Goal: Task Accomplishment & Management: Complete application form

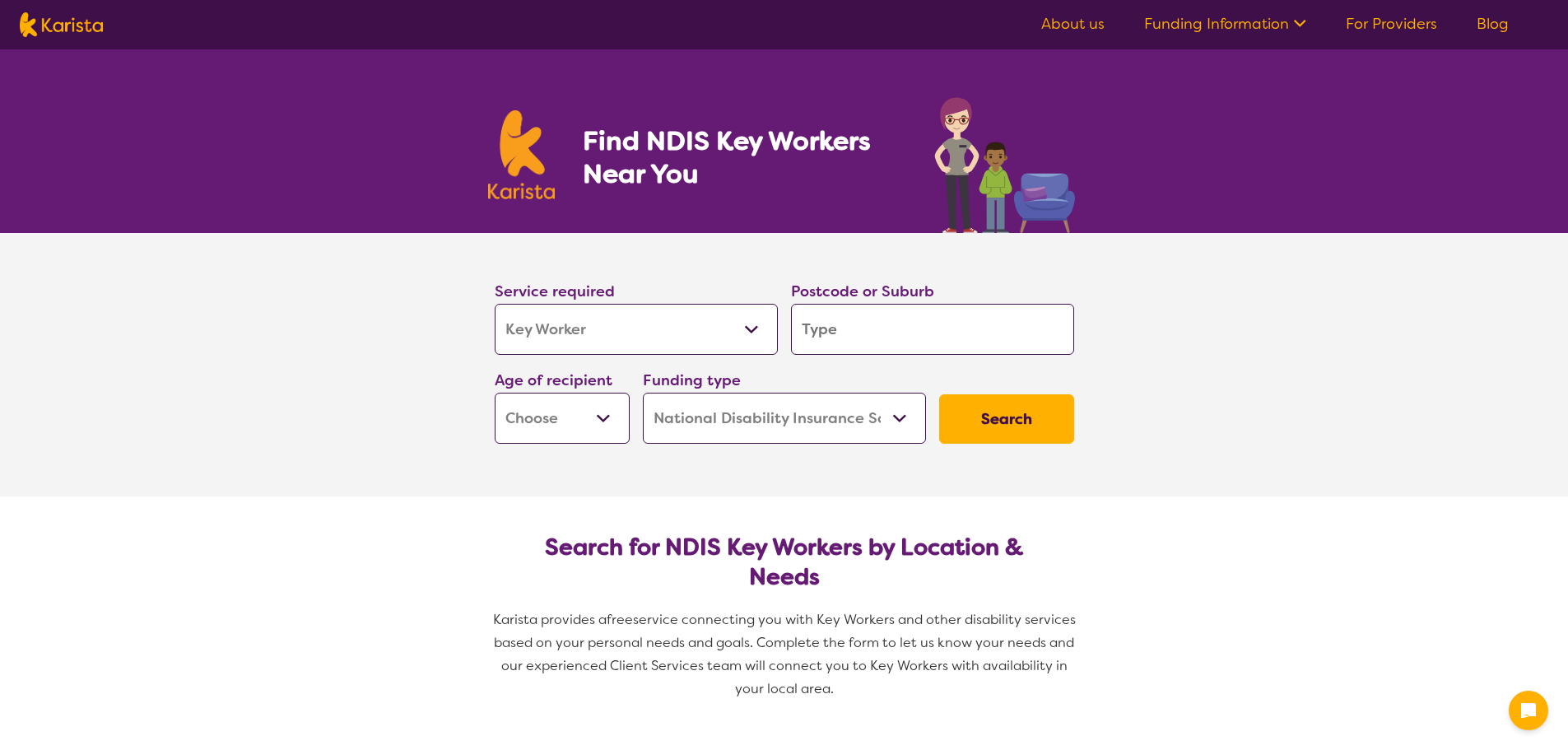
select select "Key Worker"
select select "NDIS"
select select "Key Worker"
select select "NDIS"
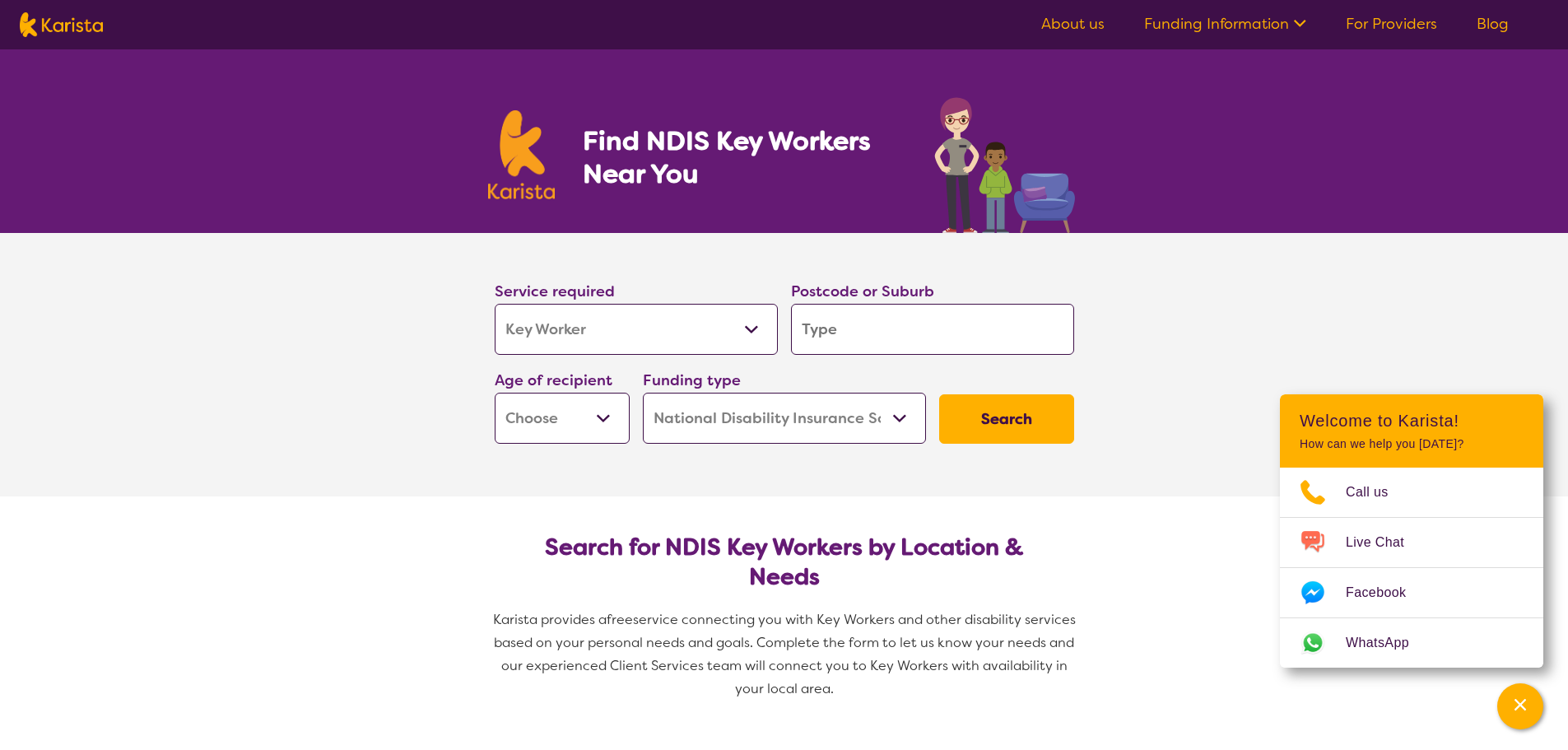
click at [495, 304] on select "Allied Health Assistant Assessment ([MEDICAL_DATA] or [MEDICAL_DATA]) Behaviour…" at bounding box center [636, 329] width 283 height 51
click at [862, 314] on input "search" at bounding box center [933, 329] width 283 height 51
type input "2"
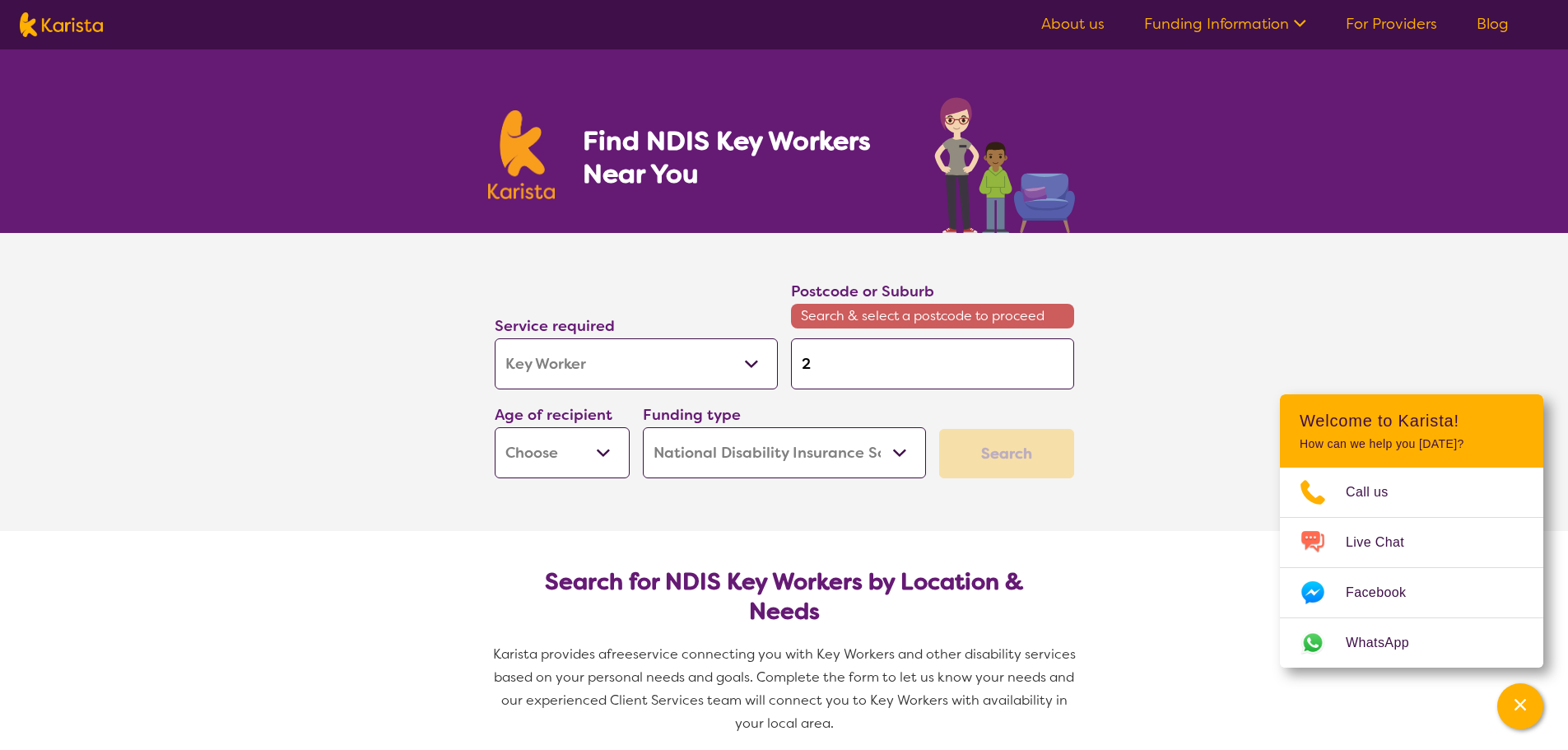
type input "21"
type input "214"
type input "2147"
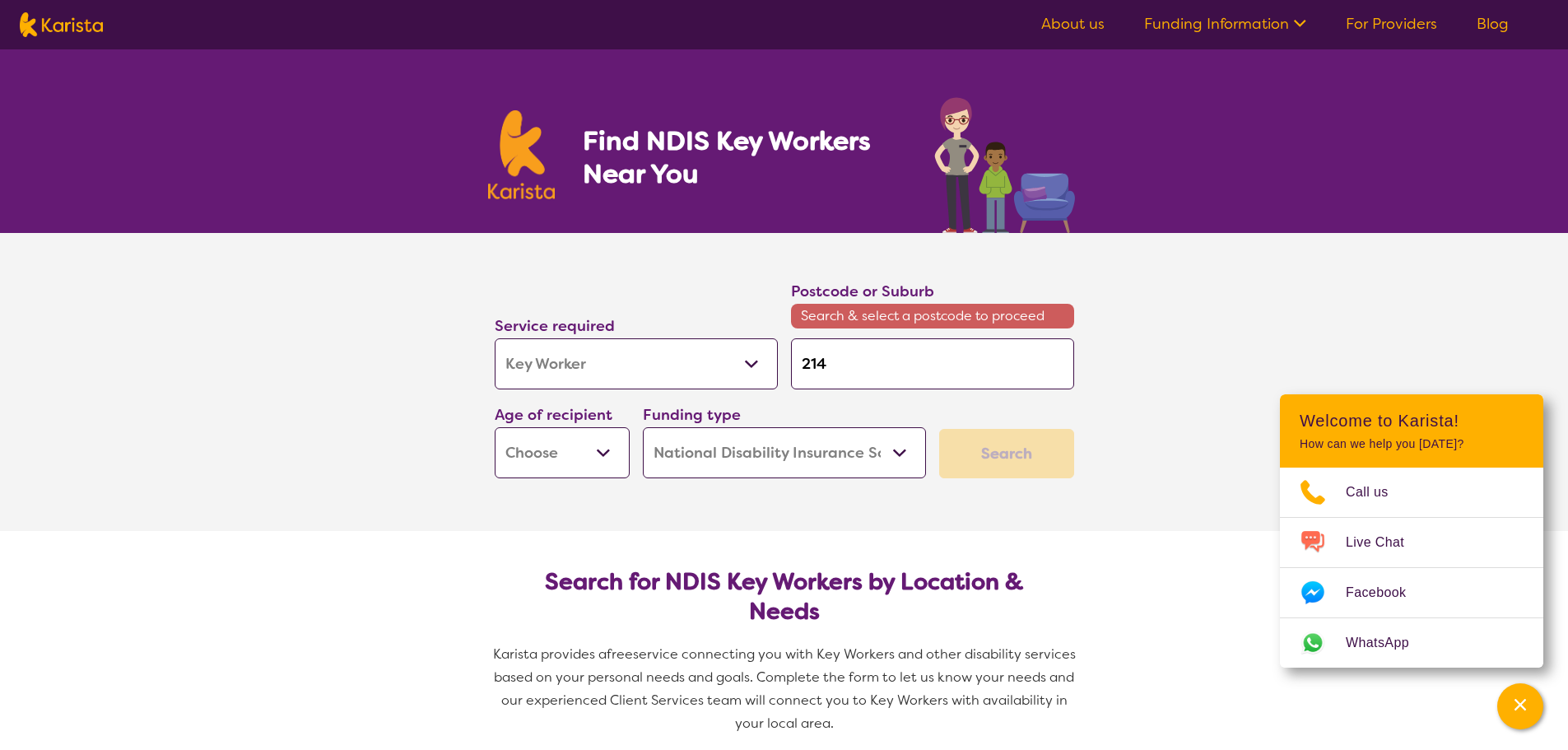
type input "2147"
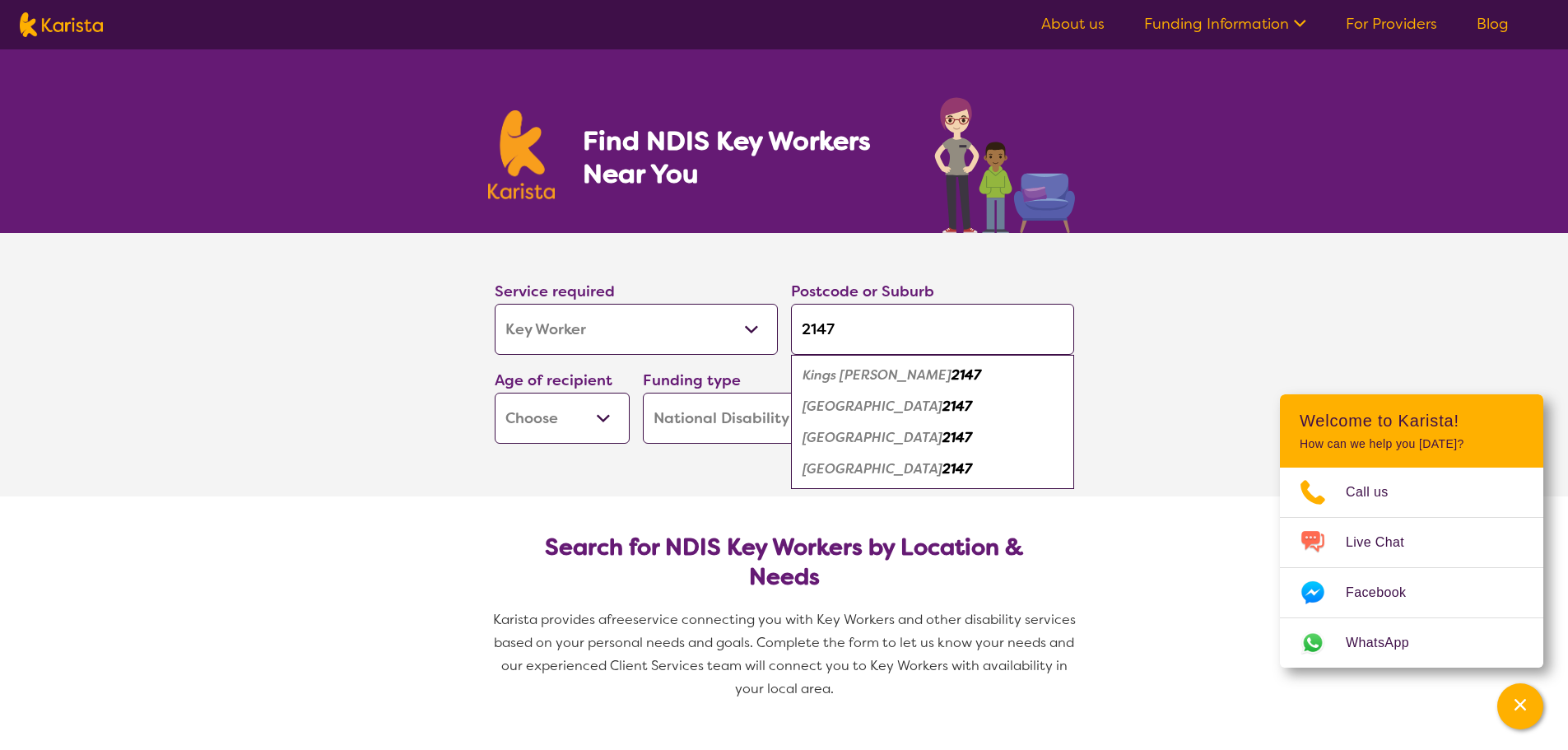
click at [942, 400] on em "2147" at bounding box center [957, 406] width 30 height 17
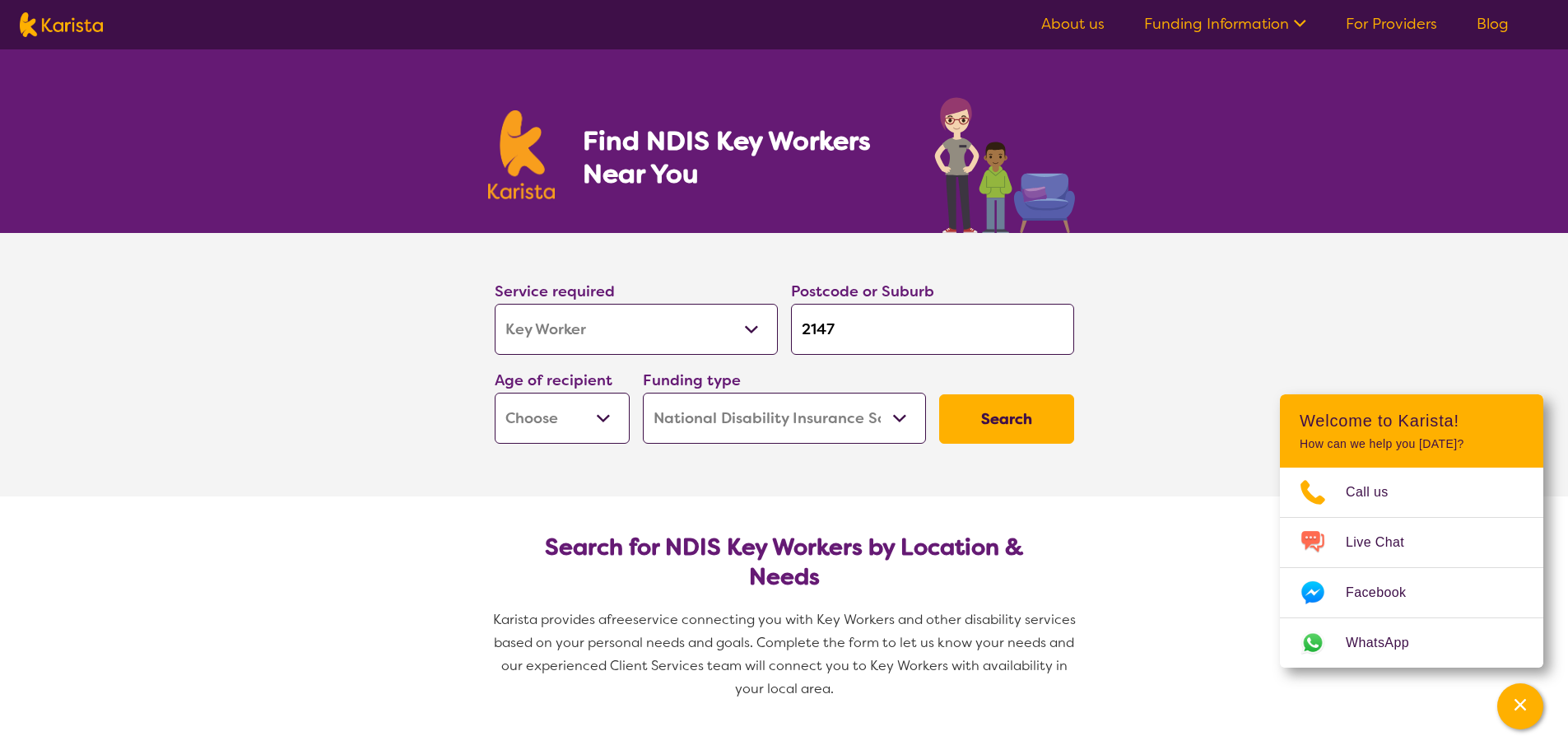
click at [886, 344] on input "2147" at bounding box center [933, 329] width 283 height 51
drag, startPoint x: 890, startPoint y: 328, endPoint x: 751, endPoint y: 318, distance: 139.4
click at [773, 323] on div "Service required Allied Health Assistant Assessment ([MEDICAL_DATA] or [MEDICAL…" at bounding box center [784, 361] width 593 height 178
type input "2"
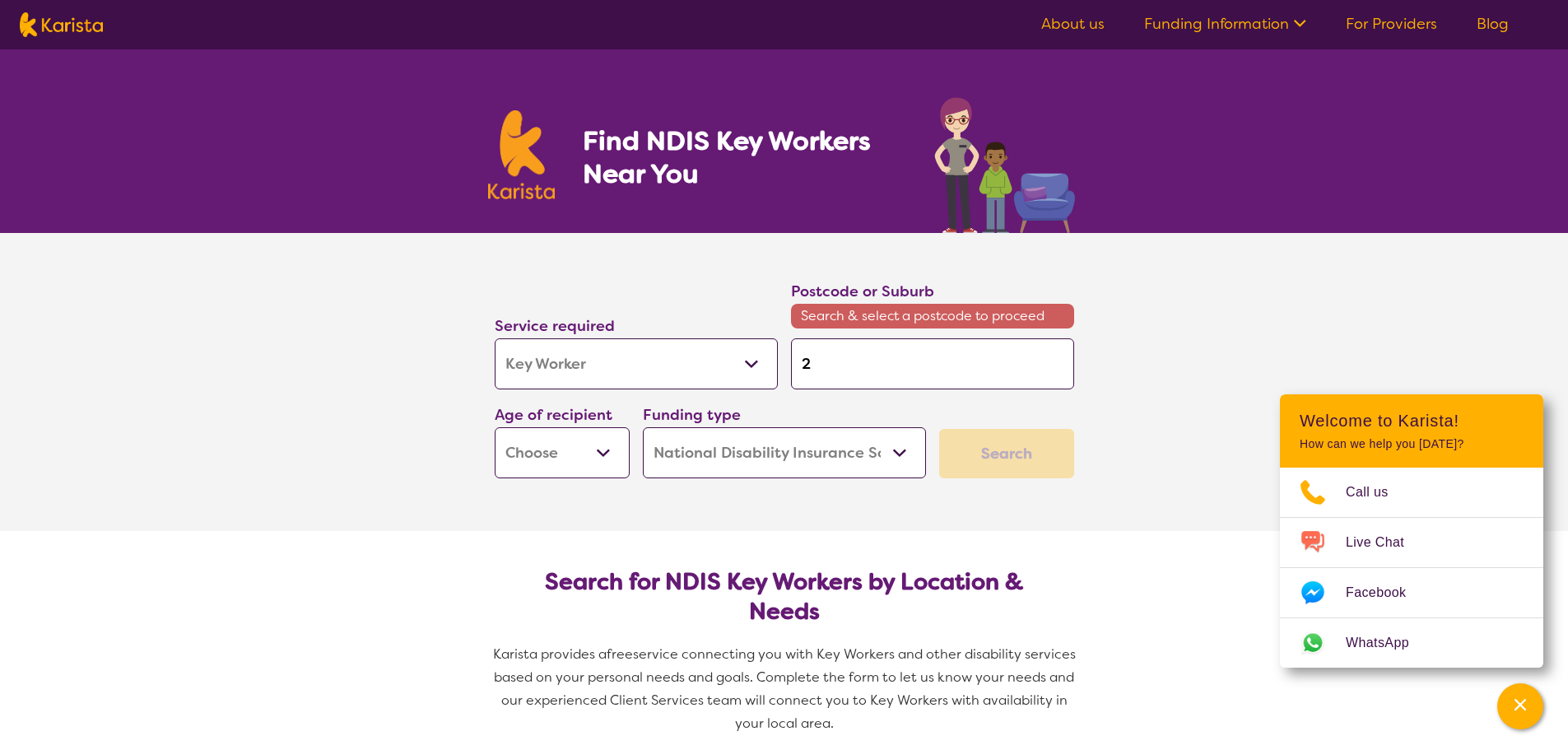
type input "21"
type input "214"
type input "2147"
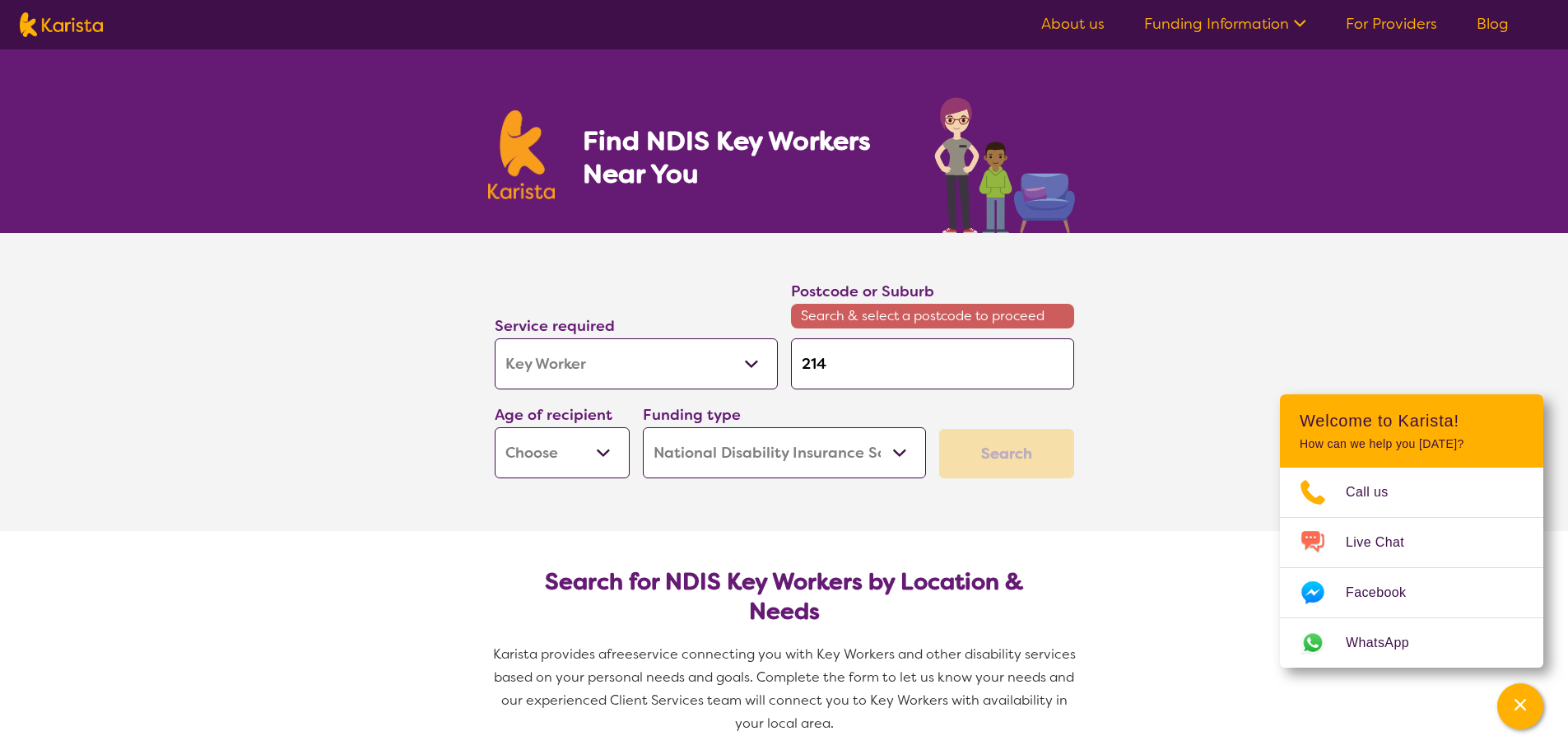
type input "2147"
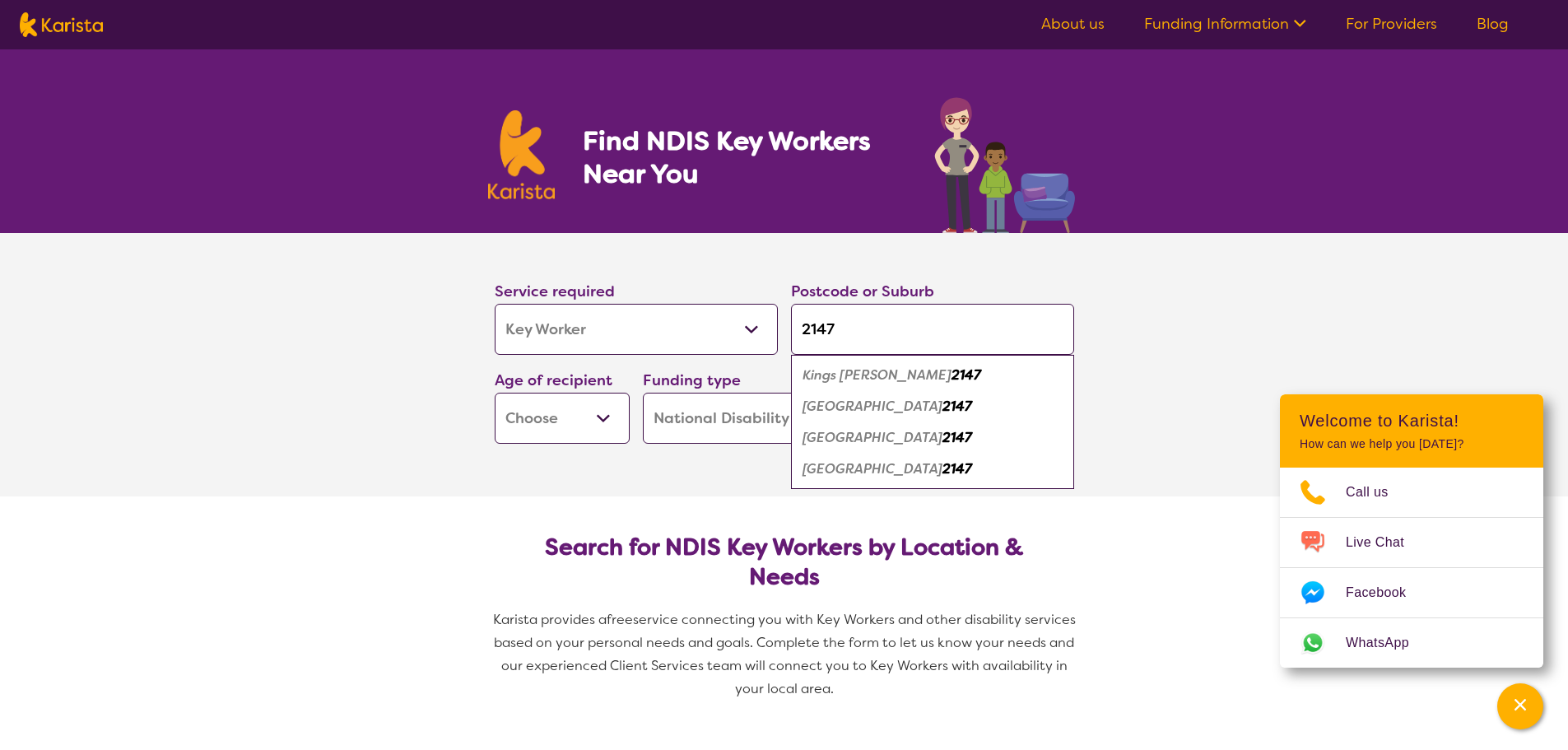
click at [862, 445] on em "[GEOGRAPHIC_DATA]" at bounding box center [872, 437] width 140 height 17
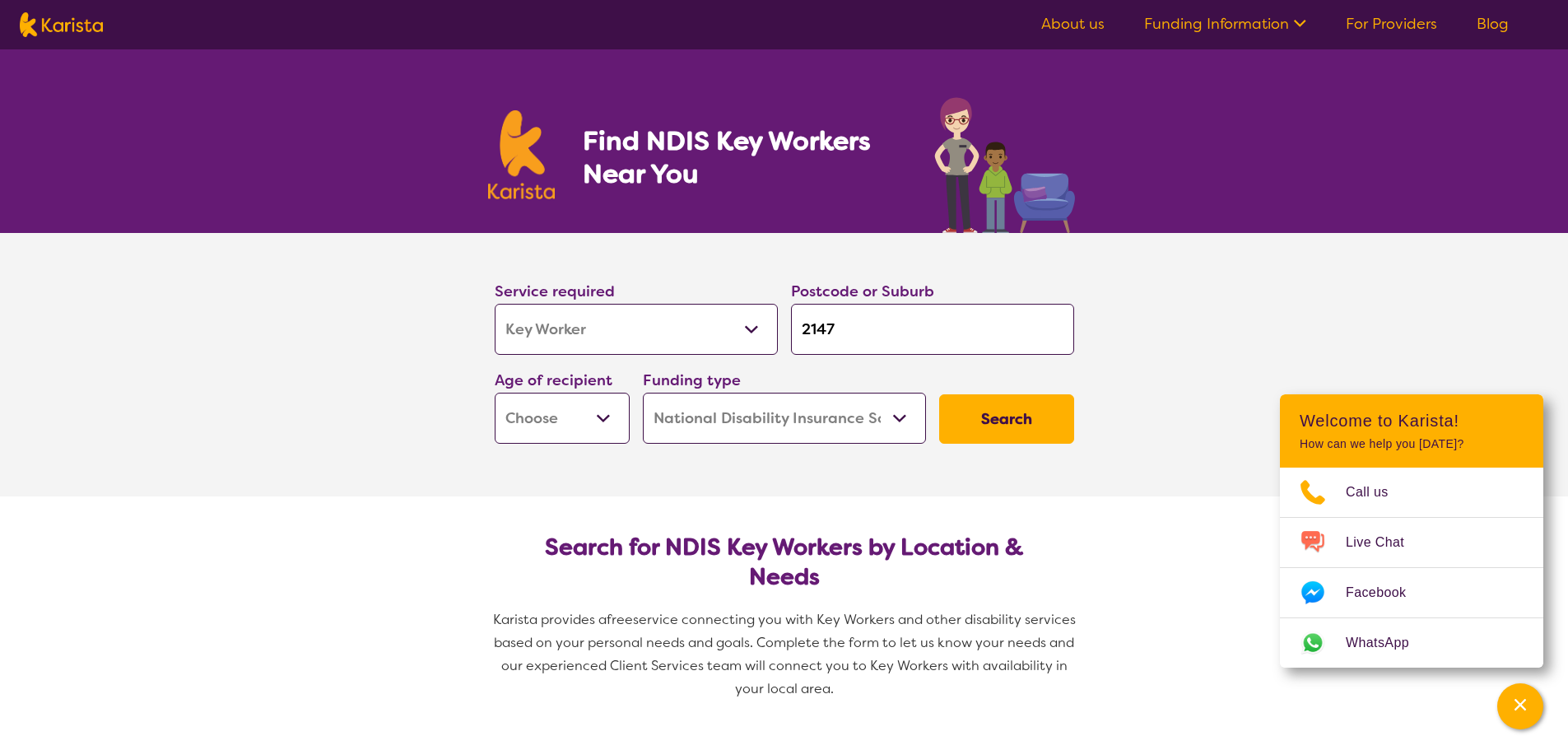
click at [588, 414] on select "Early Childhood - 0 to 9 Child - 10 to 11 Adolescent - 12 to 17 Adult - 18 to 6…" at bounding box center [562, 418] width 135 height 51
select select "AS"
click at [495, 393] on select "Early Childhood - 0 to 9 Child - 10 to 11 Adolescent - 12 to 17 Adult - 18 to 6…" at bounding box center [562, 418] width 135 height 51
select select "AS"
click at [1026, 426] on button "Search" at bounding box center [1007, 419] width 135 height 49
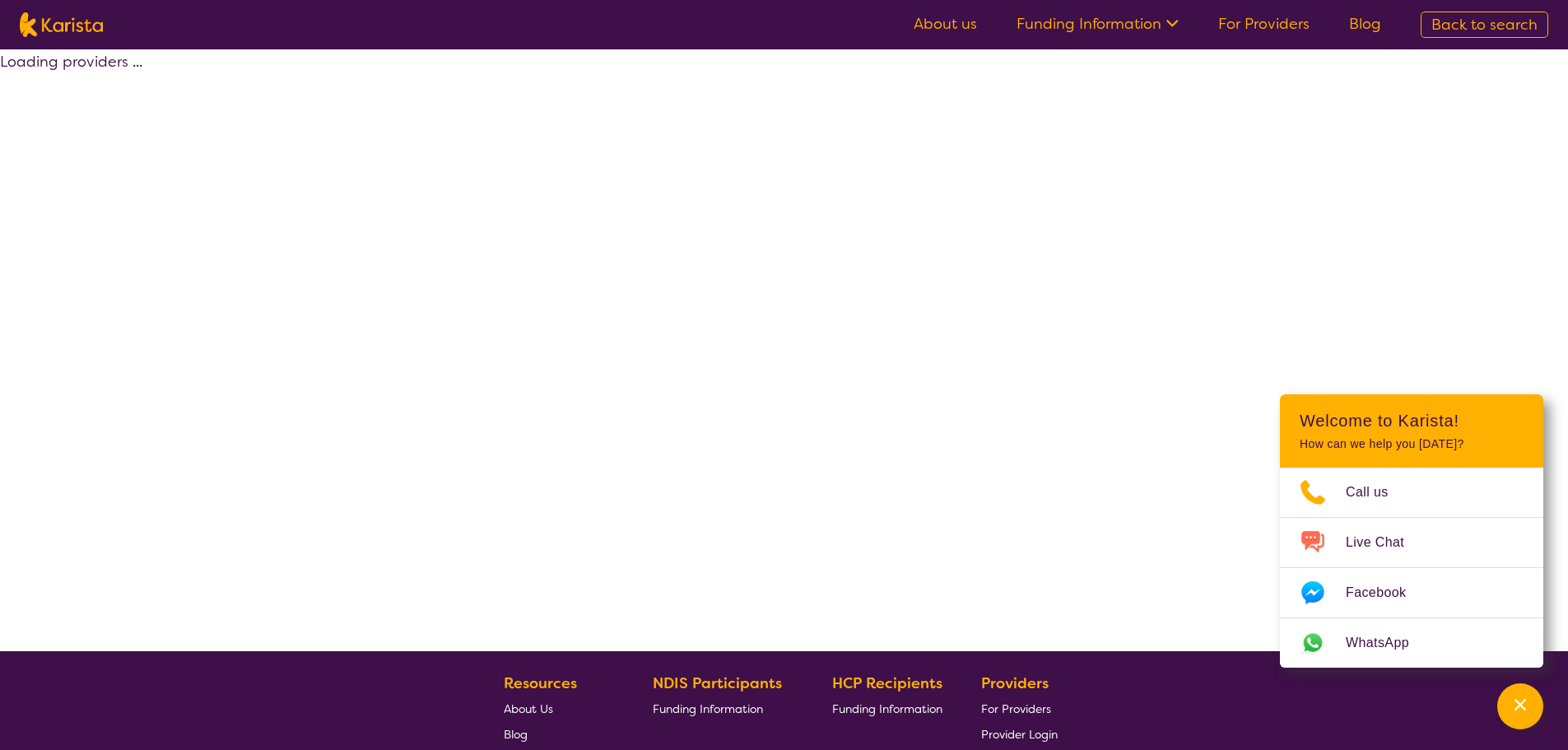
select select "NDIS"
select select "Key Worker"
select select "AS"
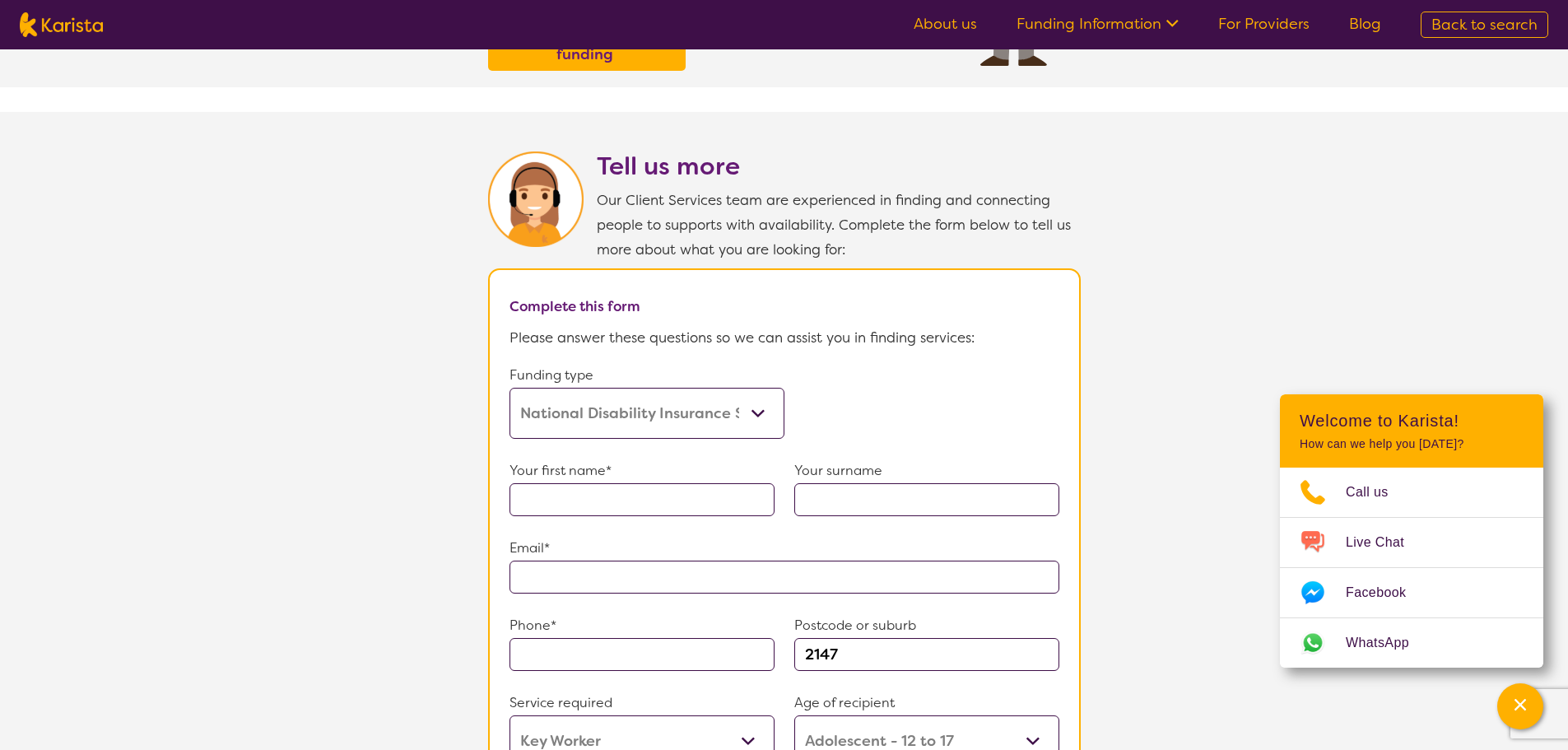
scroll to position [906, 0]
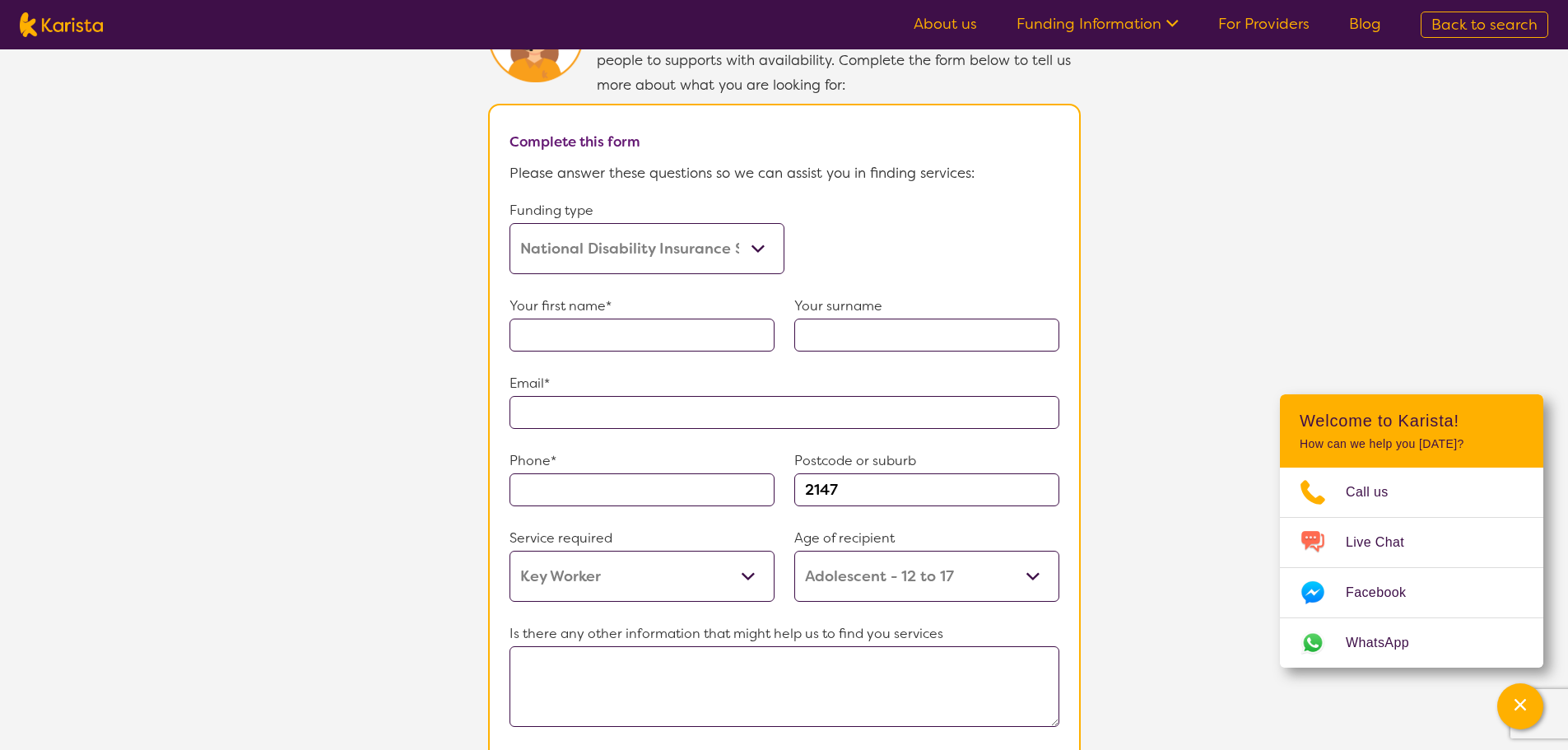
click at [714, 324] on input "text" at bounding box center [642, 335] width 265 height 33
type input "[PERSON_NAME]"
type input "**********"
click at [585, 473] on input "text" at bounding box center [642, 490] width 265 height 33
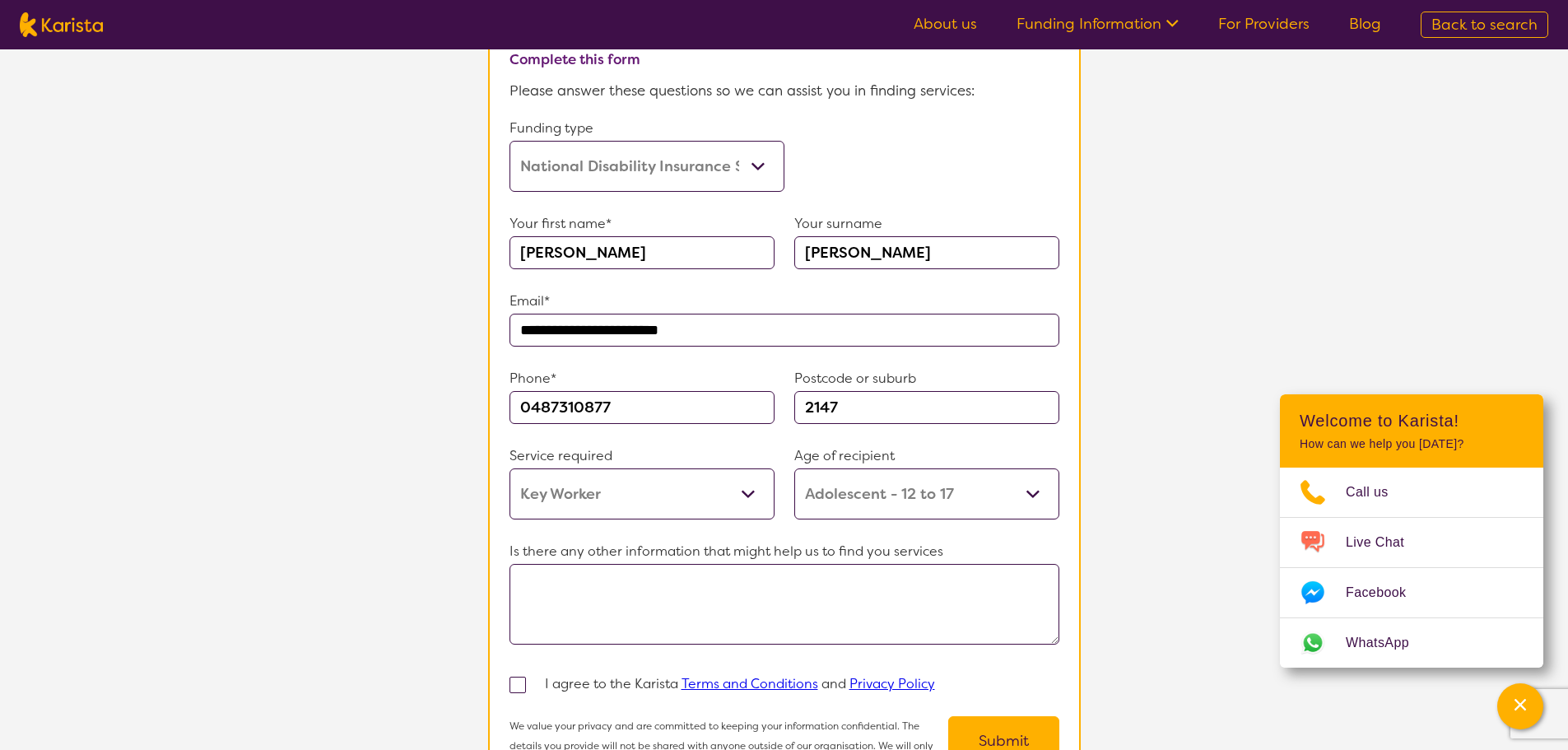
scroll to position [1070, 0]
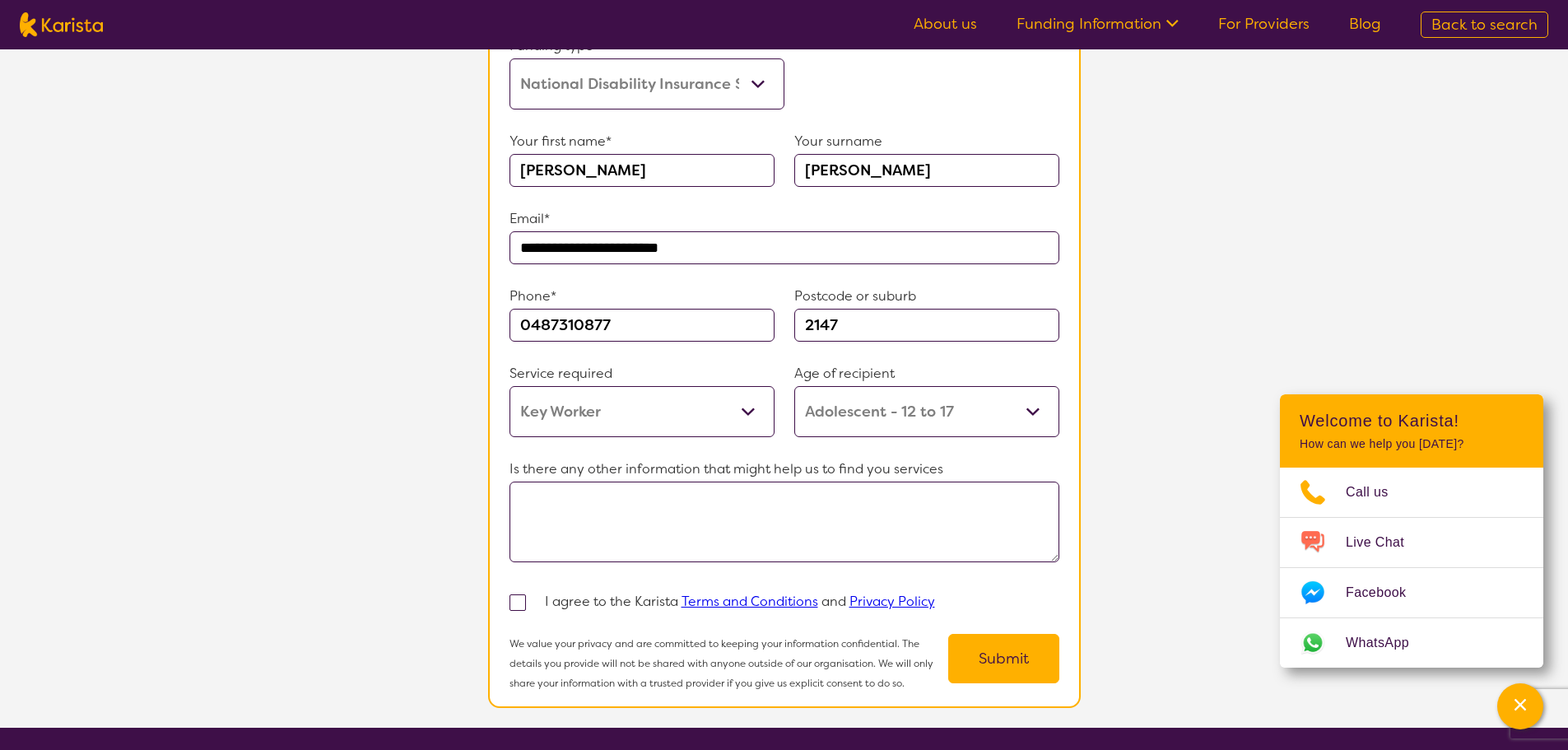
type input "0487310877"
click at [709, 511] on textarea at bounding box center [784, 522] width 550 height 81
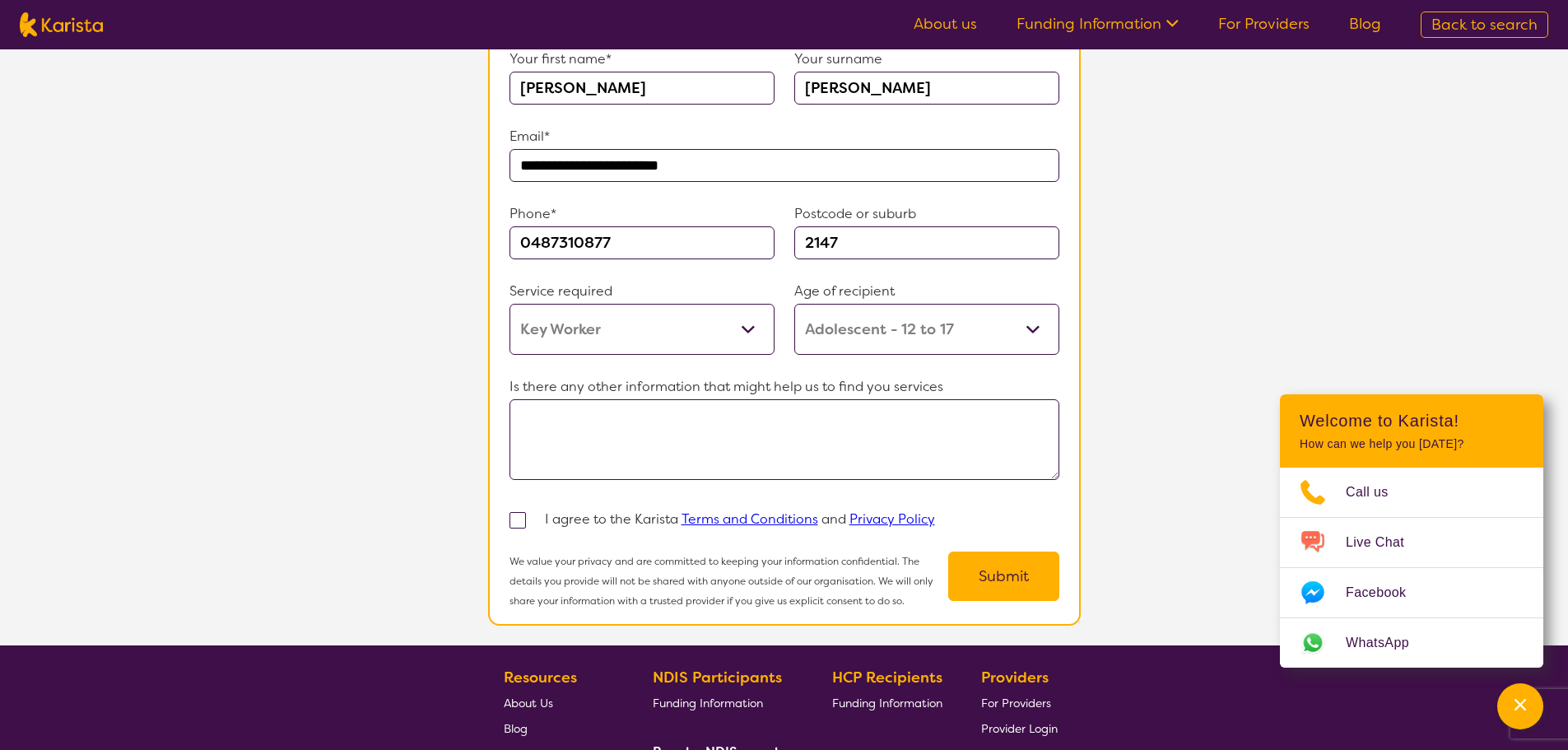
click at [519, 519] on div at bounding box center [527, 519] width 35 height 25
click at [521, 512] on span at bounding box center [518, 520] width 16 height 16
click at [534, 514] on input "checkbox" at bounding box center [539, 519] width 11 height 11
checkbox input "true"
click at [1016, 563] on button "Submit" at bounding box center [1003, 576] width 111 height 49
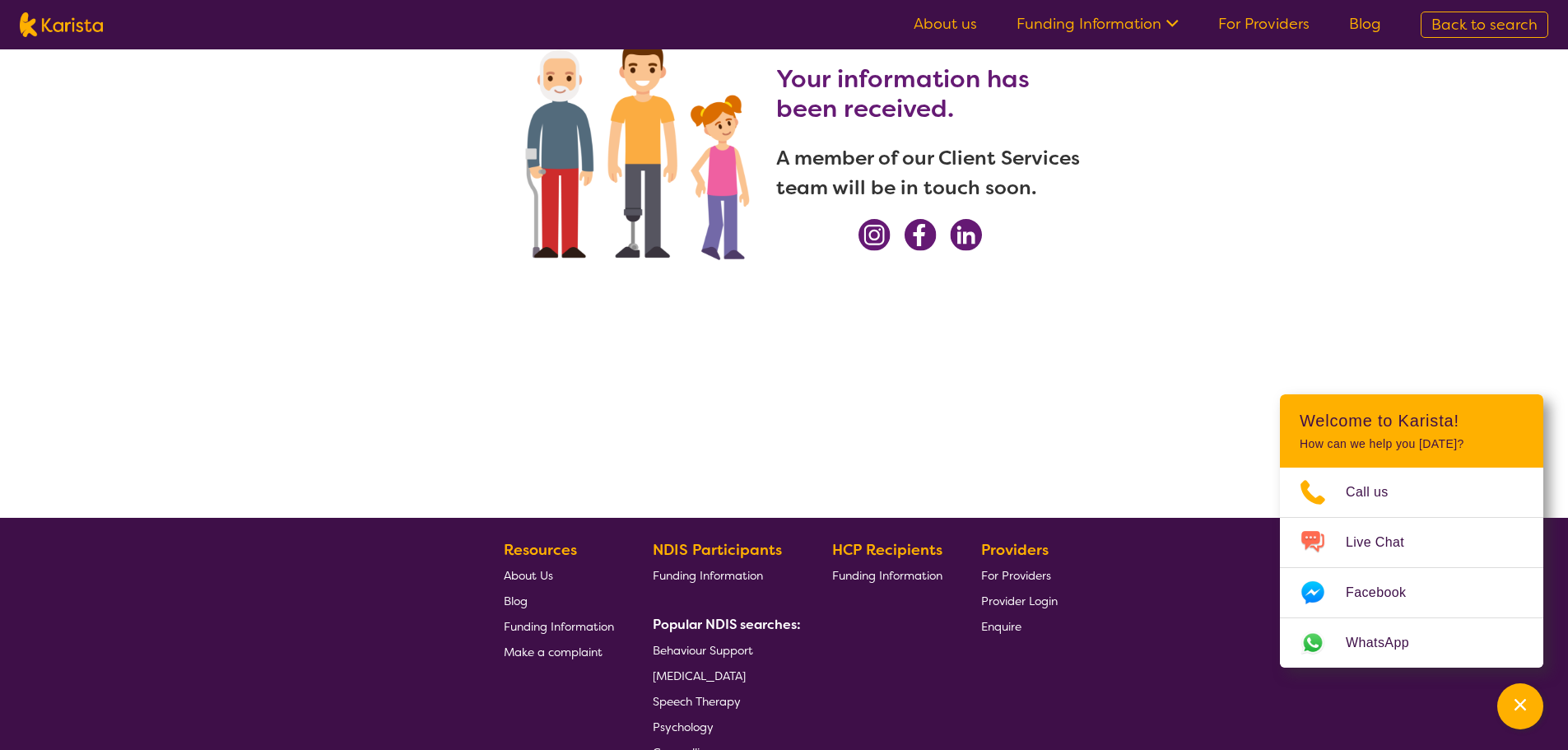
scroll to position [0, 0]
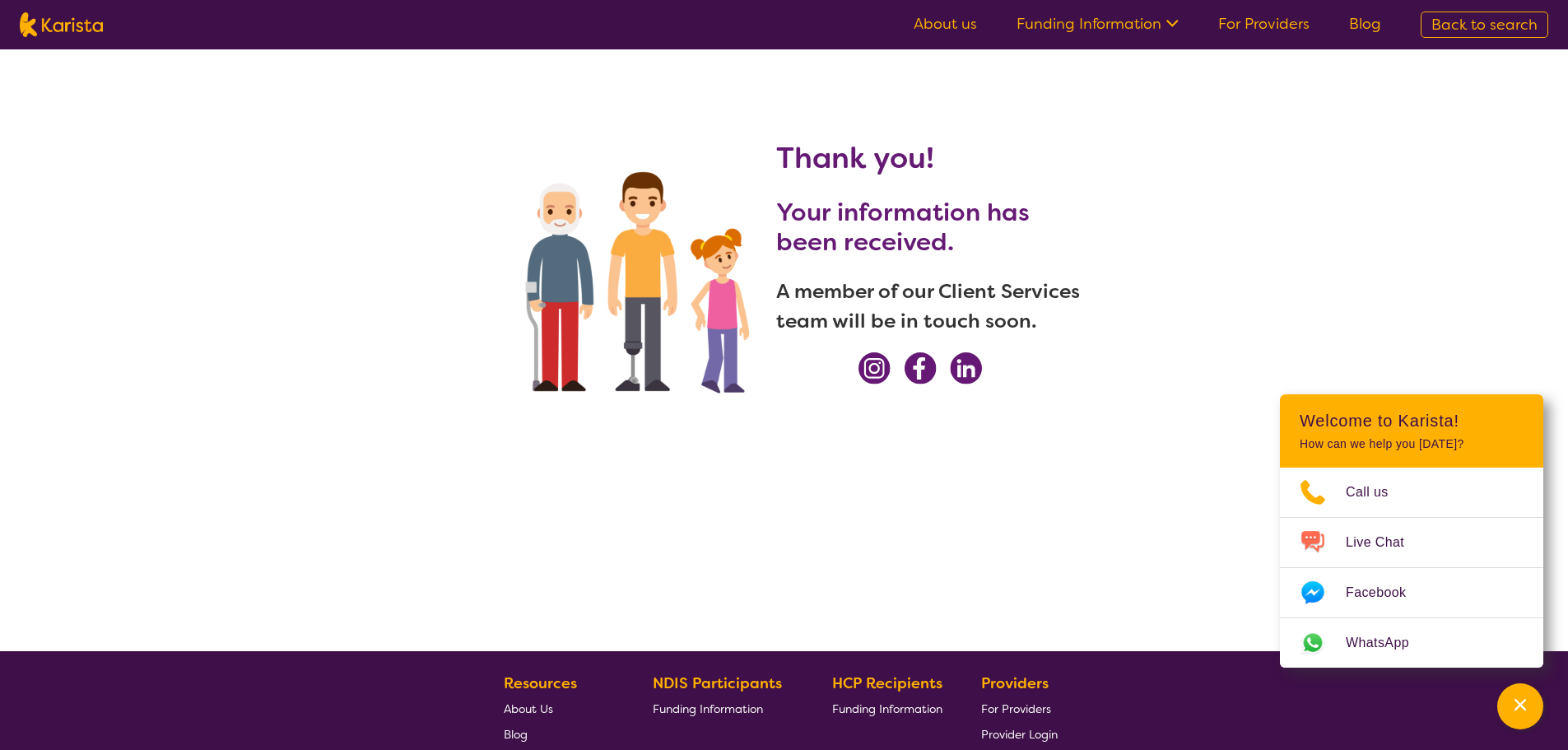
select select "Key Worker"
select select "AS"
select select "NDIS"
select select "Key Worker"
select select "AS"
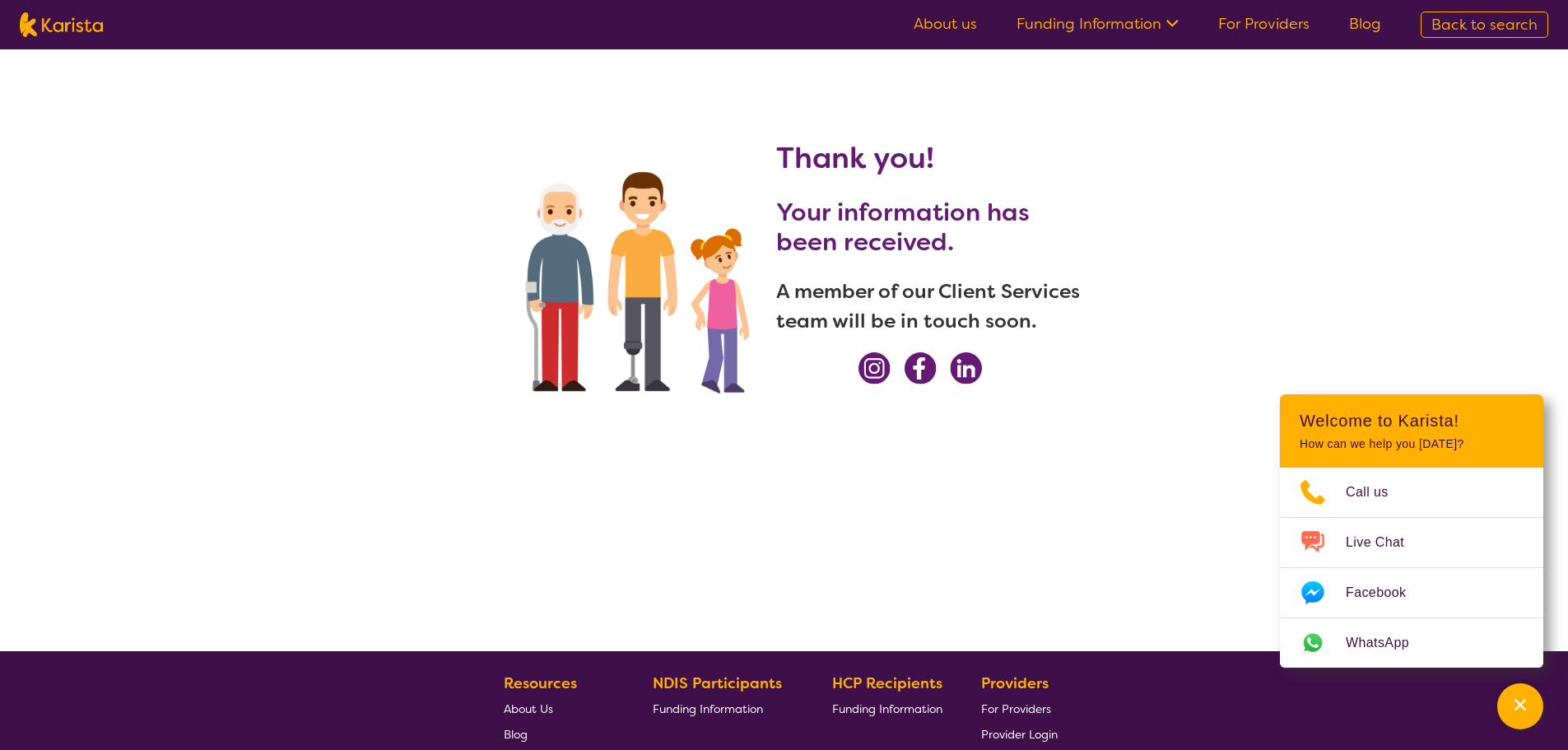
select select "NDIS"
